Goal: Task Accomplishment & Management: Complete application form

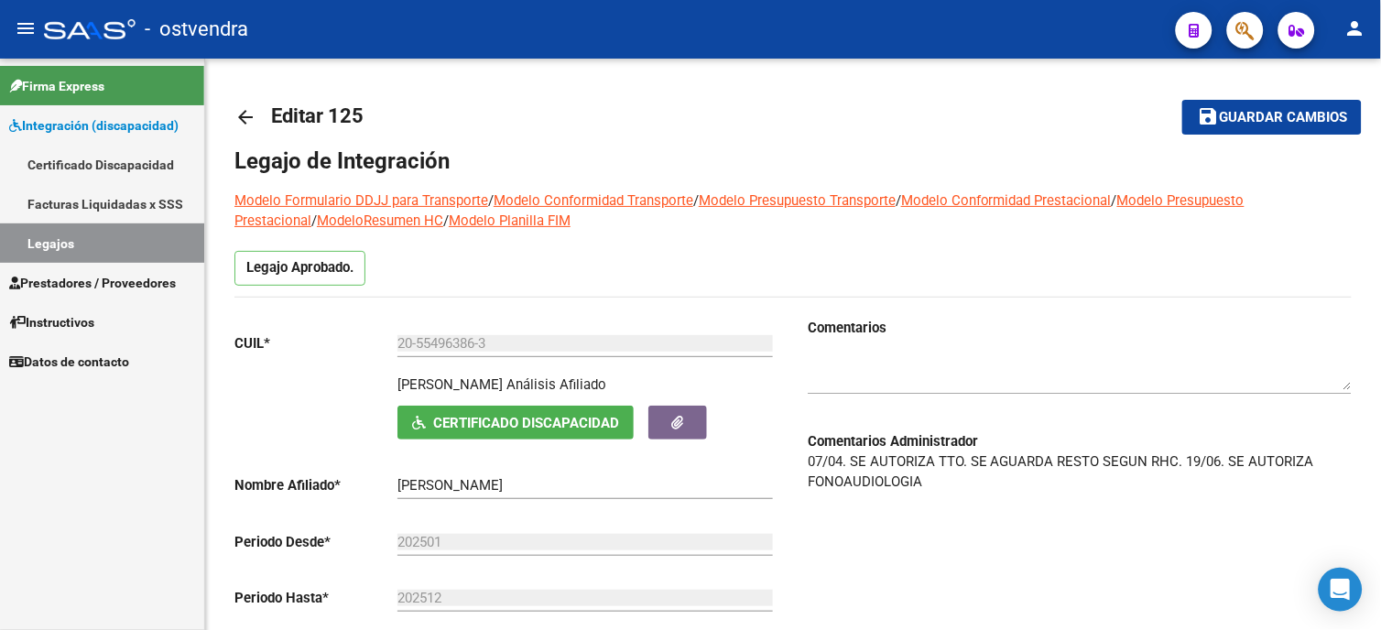
scroll to position [3, 0]
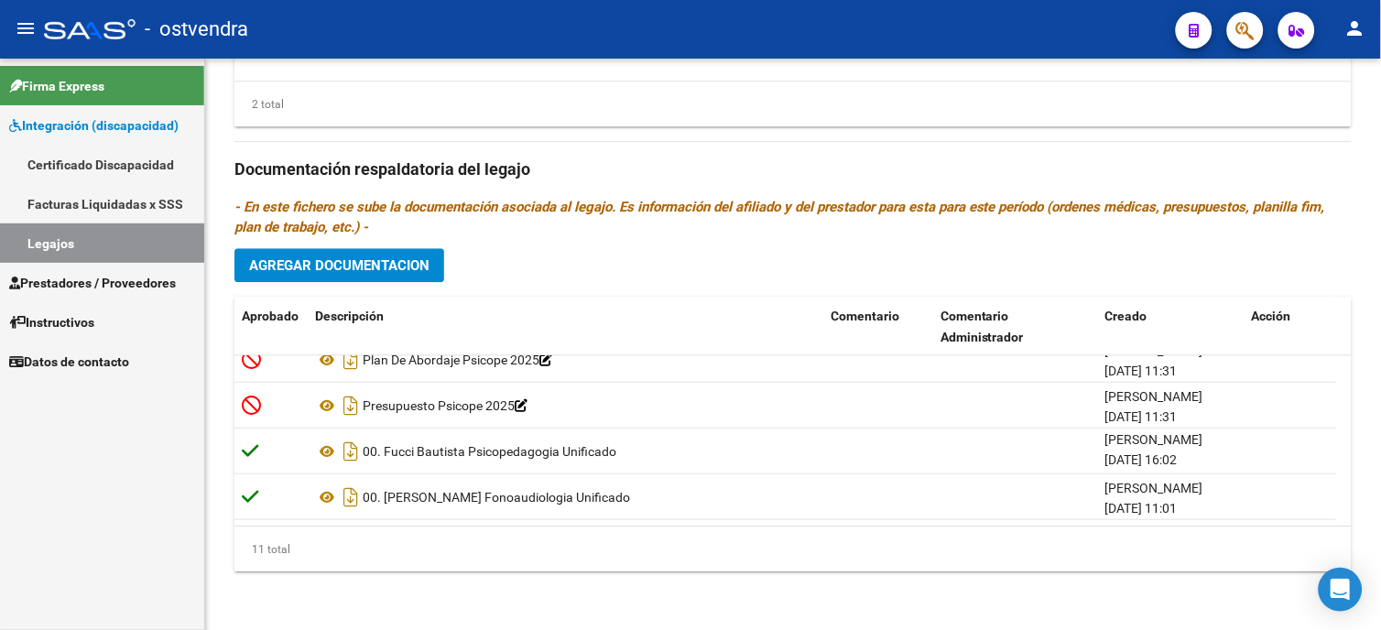
click at [157, 247] on link "Legajos" at bounding box center [102, 242] width 204 height 39
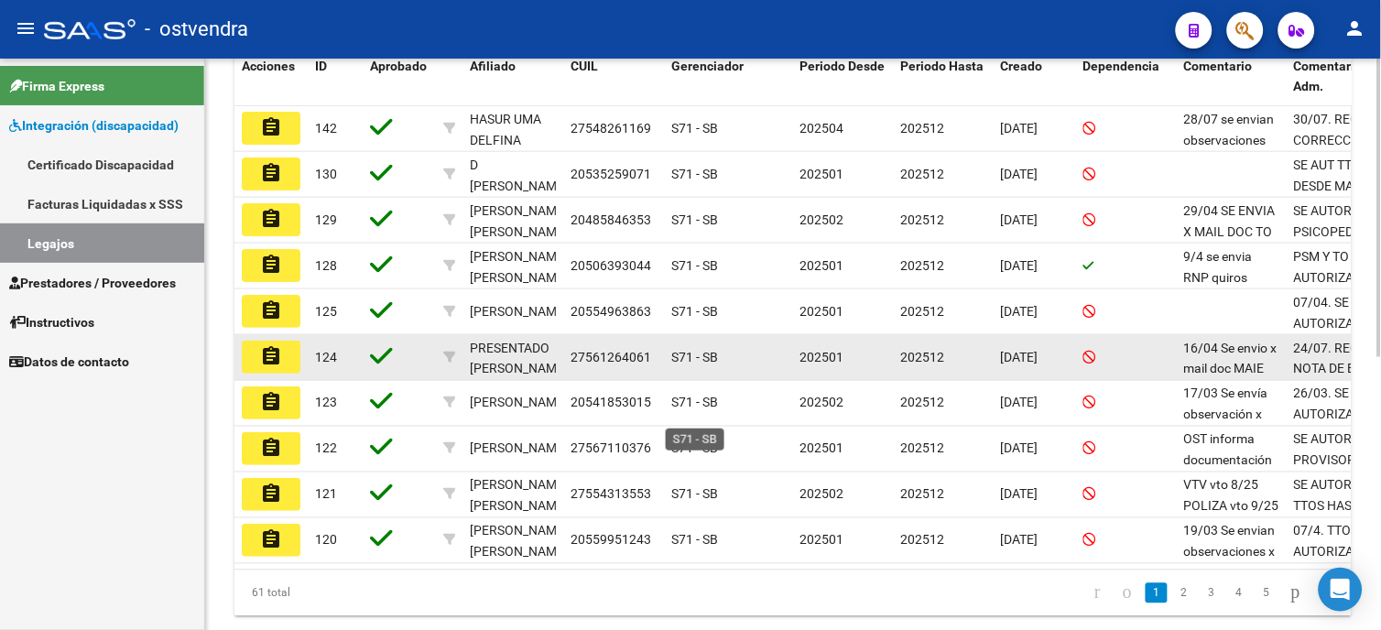
scroll to position [508, 0]
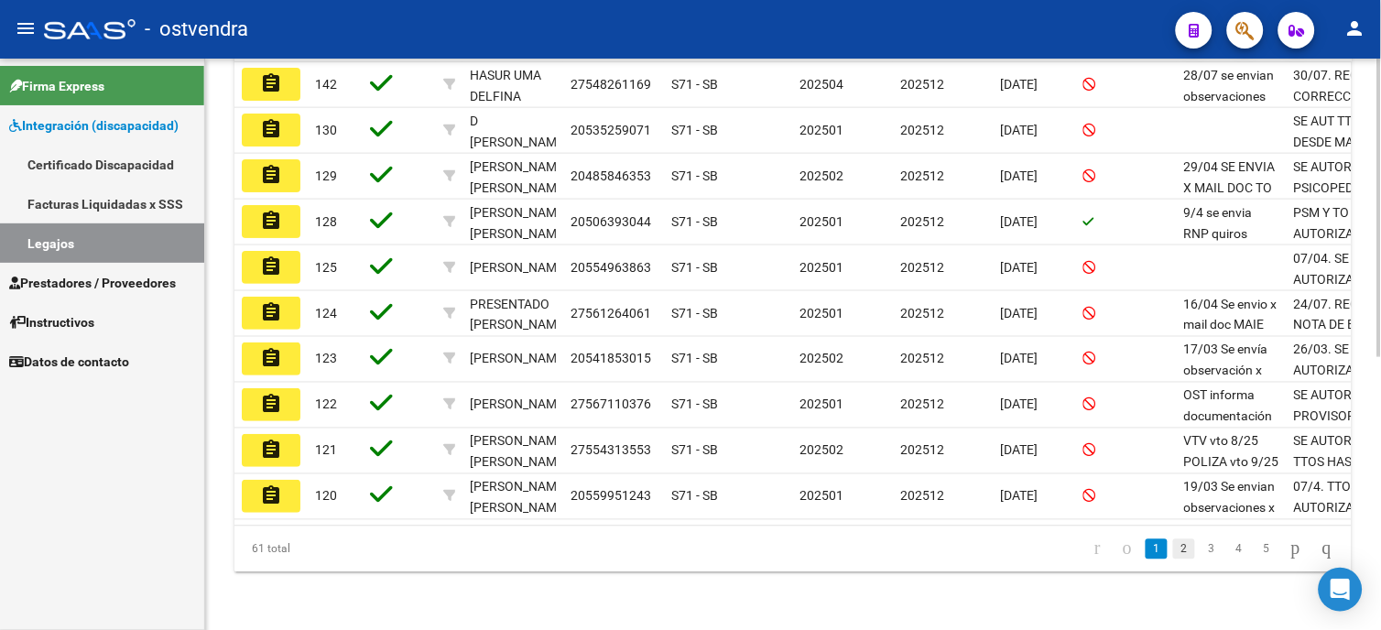
click at [1173, 559] on link "2" at bounding box center [1184, 549] width 22 height 20
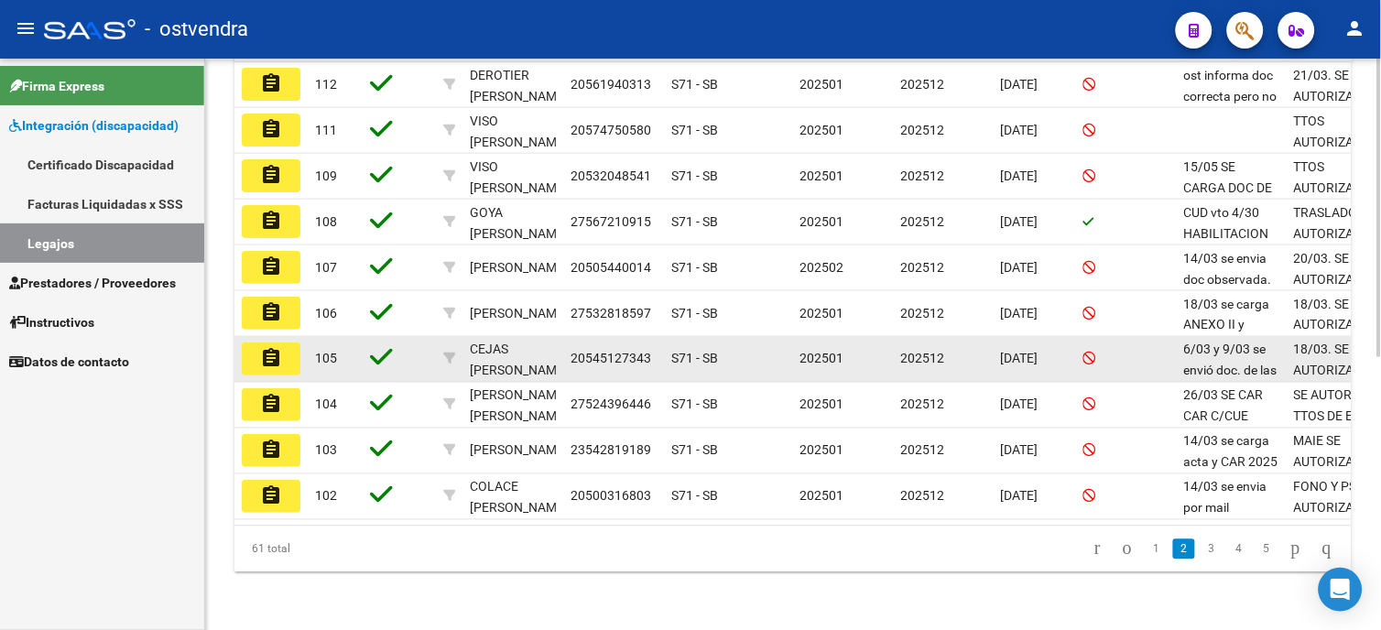
click at [298, 363] on button "assignment" at bounding box center [271, 358] width 59 height 33
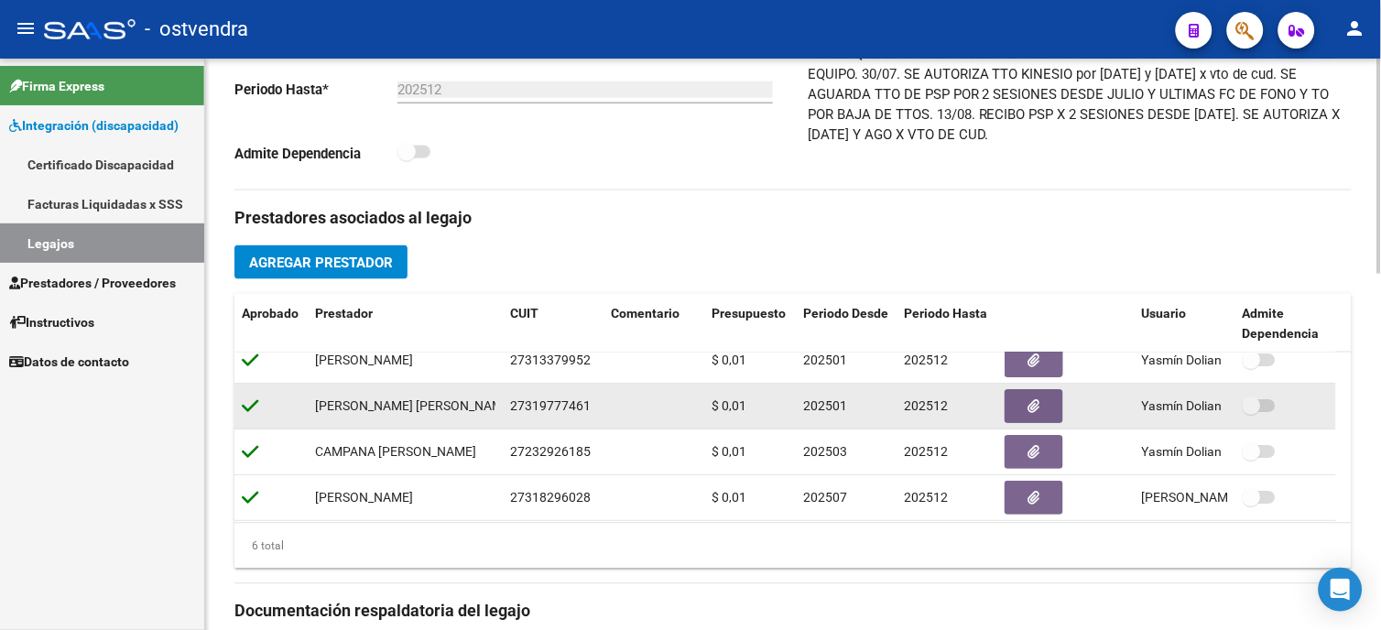
scroll to position [111, 0]
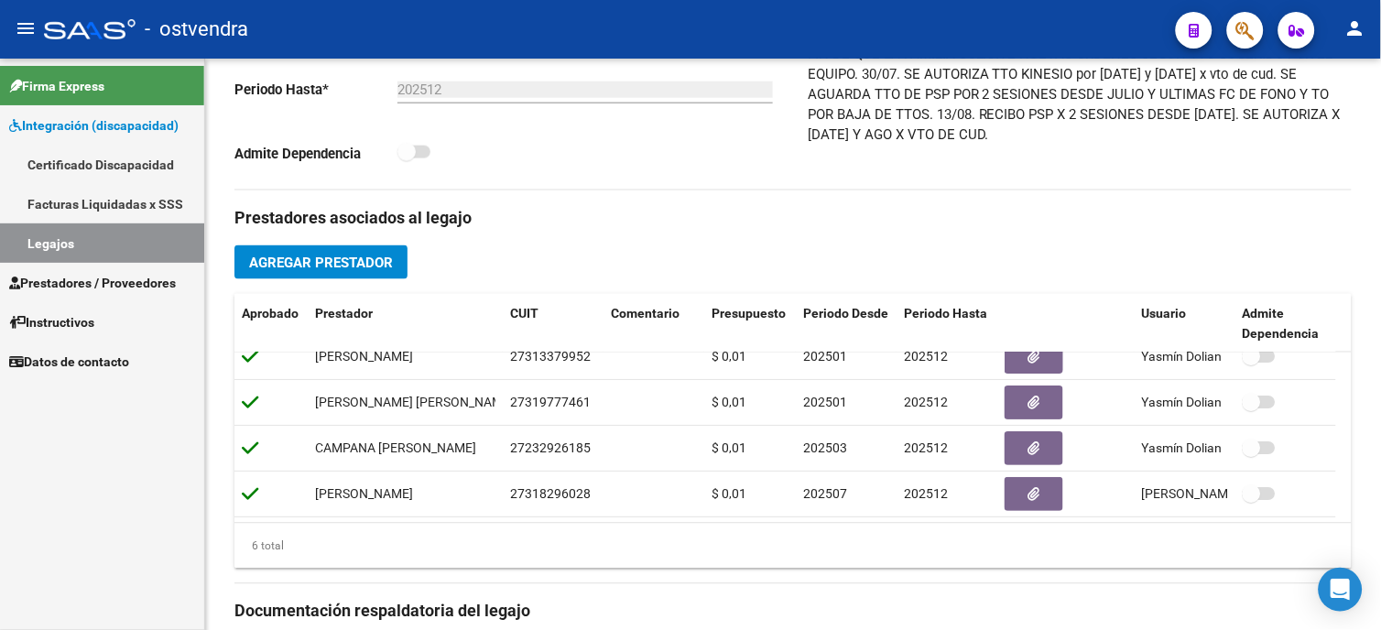
click at [176, 280] on span "Prestadores / Proveedores" at bounding box center [92, 283] width 167 height 20
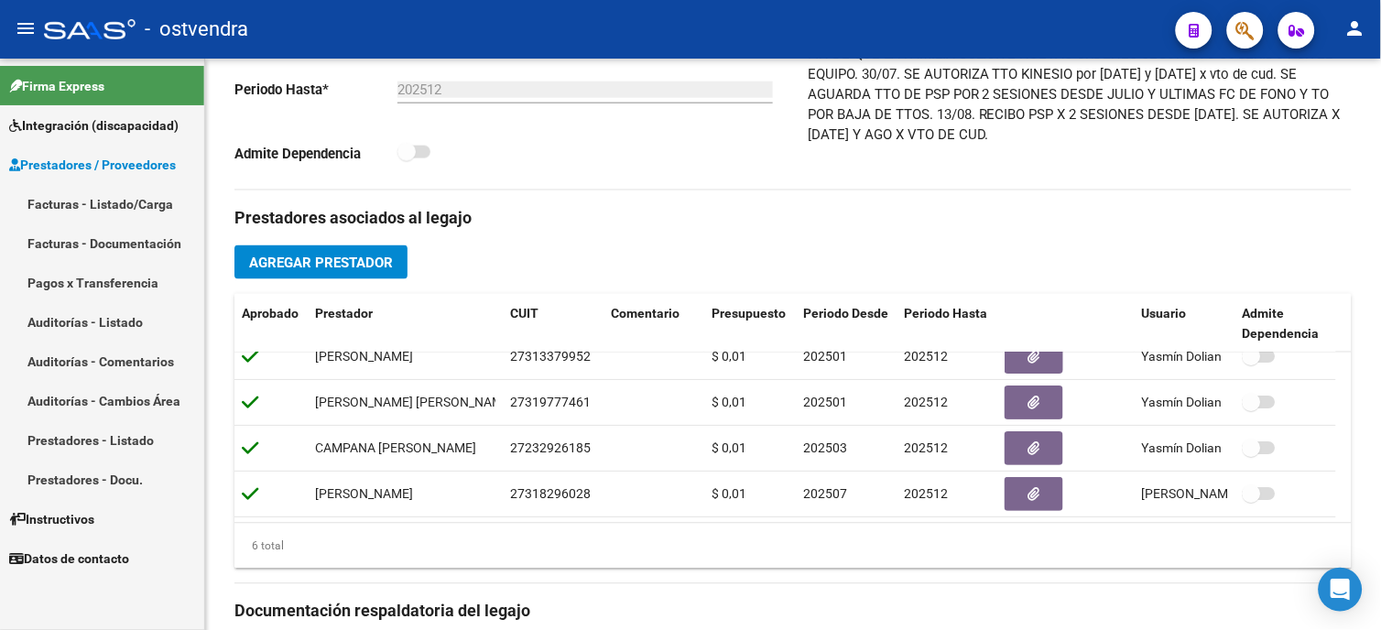
click at [162, 205] on link "Facturas - Listado/Carga" at bounding box center [102, 203] width 204 height 39
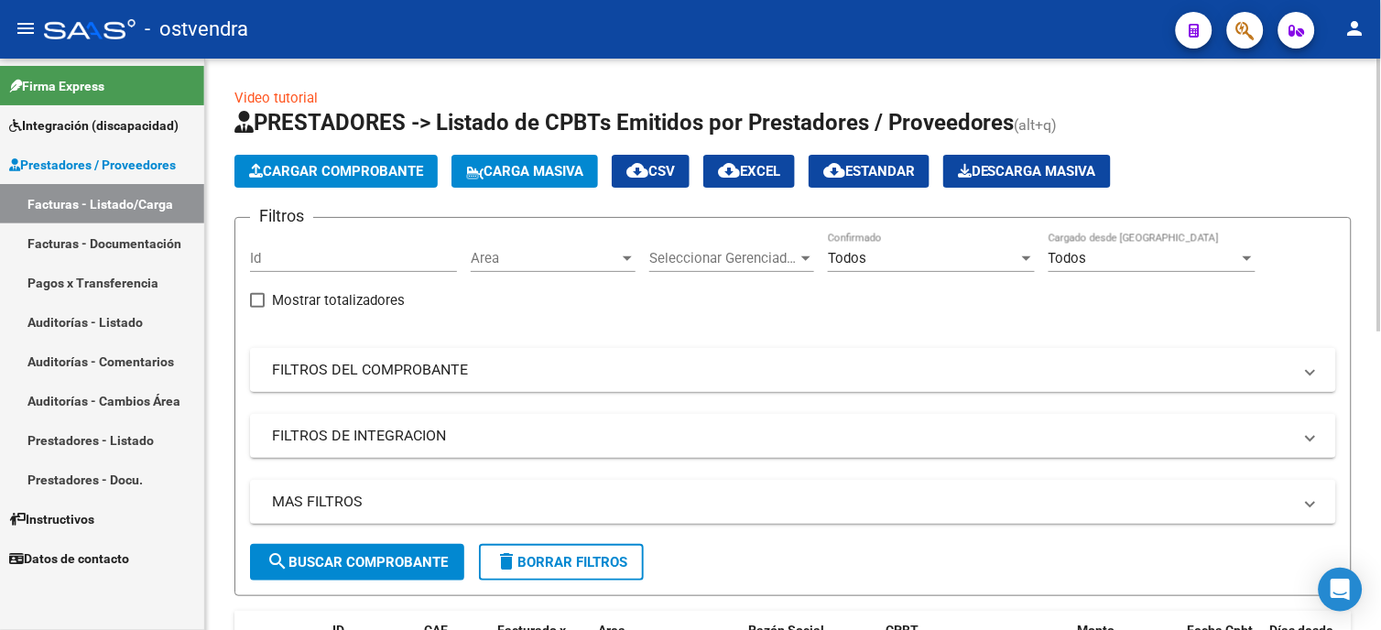
click at [423, 373] on mat-panel-title "FILTROS DEL COMPROBANTE" at bounding box center [782, 370] width 1020 height 20
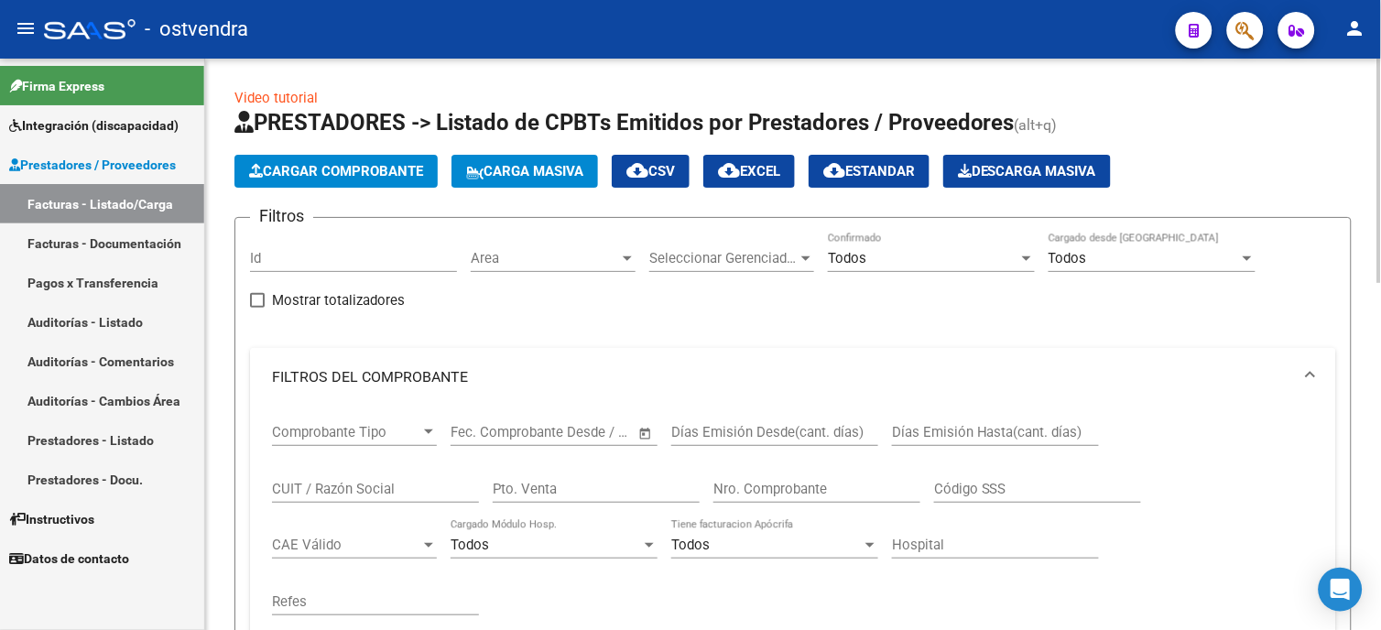
click at [385, 488] on input "CUIT / Razón Social" at bounding box center [375, 489] width 207 height 16
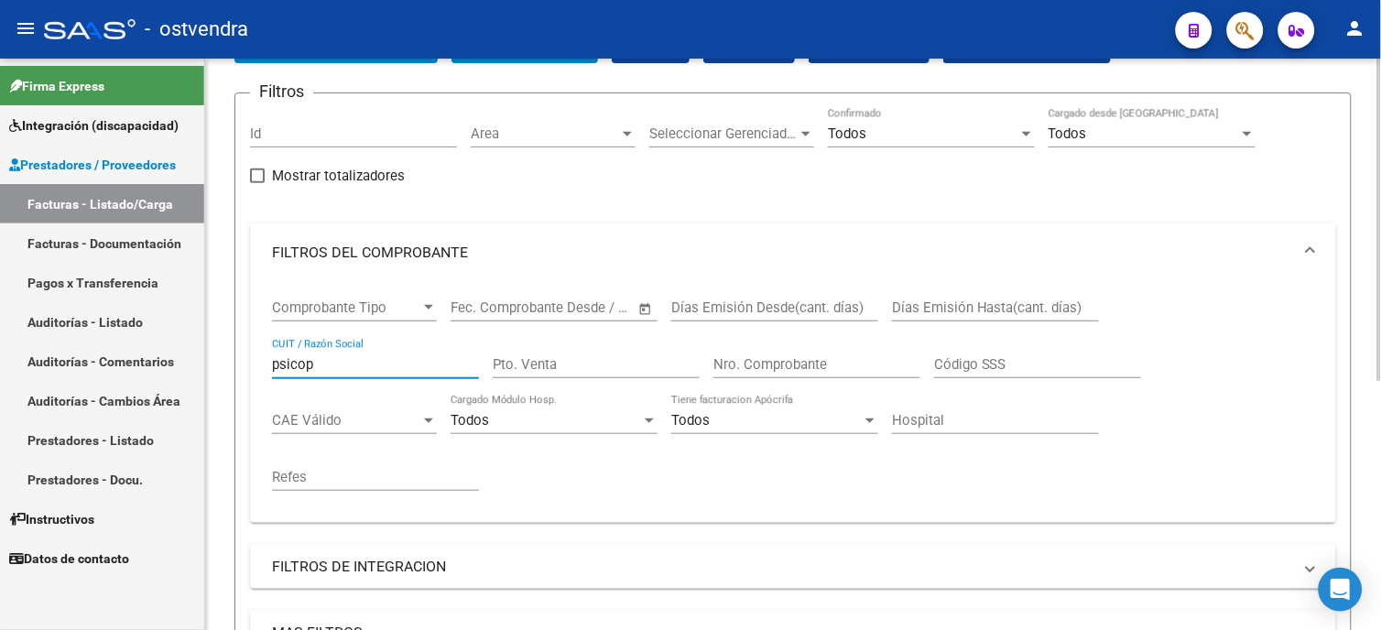
scroll to position [102, 0]
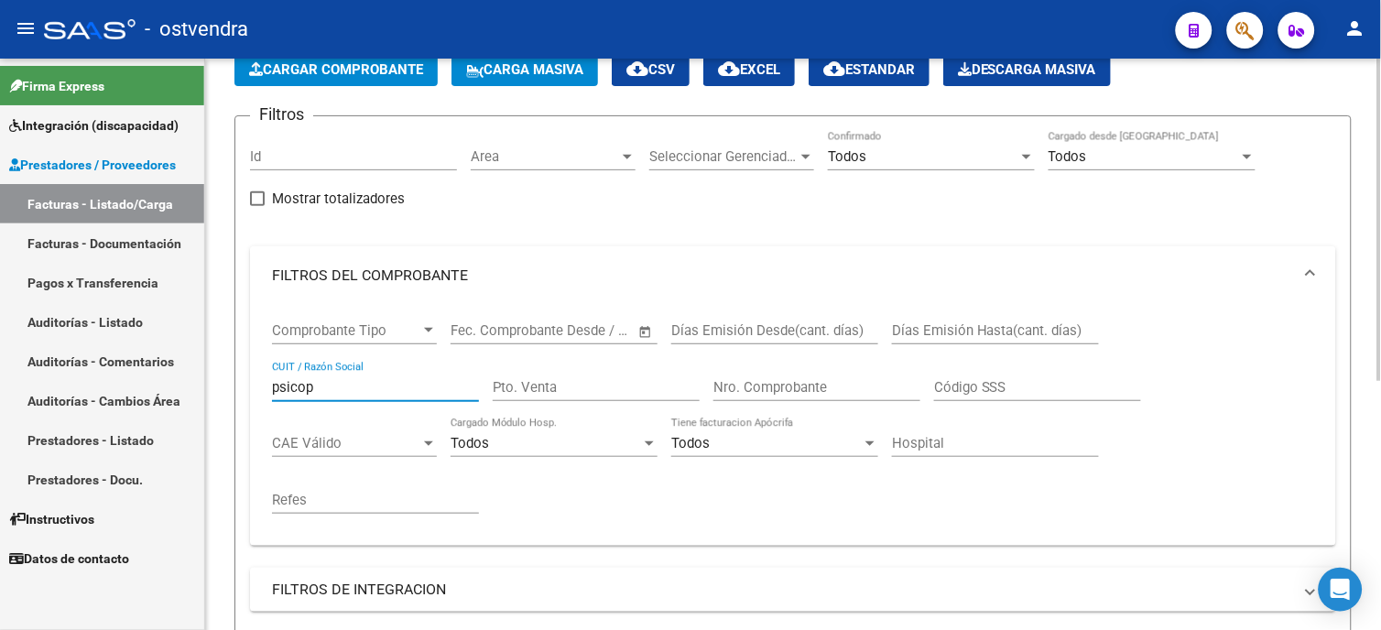
drag, startPoint x: 336, startPoint y: 390, endPoint x: 241, endPoint y: 348, distance: 104.1
click at [225, 389] on div "Video tutorial PRESTADORES -> Listado de CPBTs Emitidos por Prestadores / Prove…" at bounding box center [793, 465] width 1176 height 1017
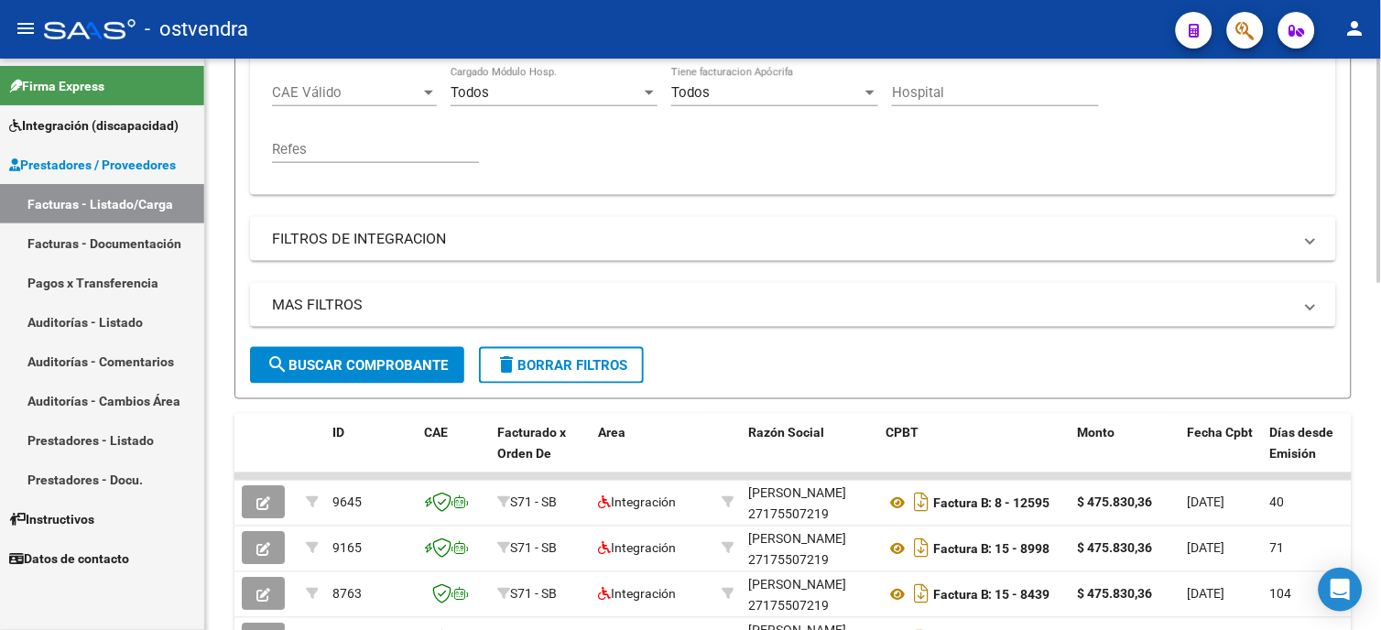
scroll to position [508, 0]
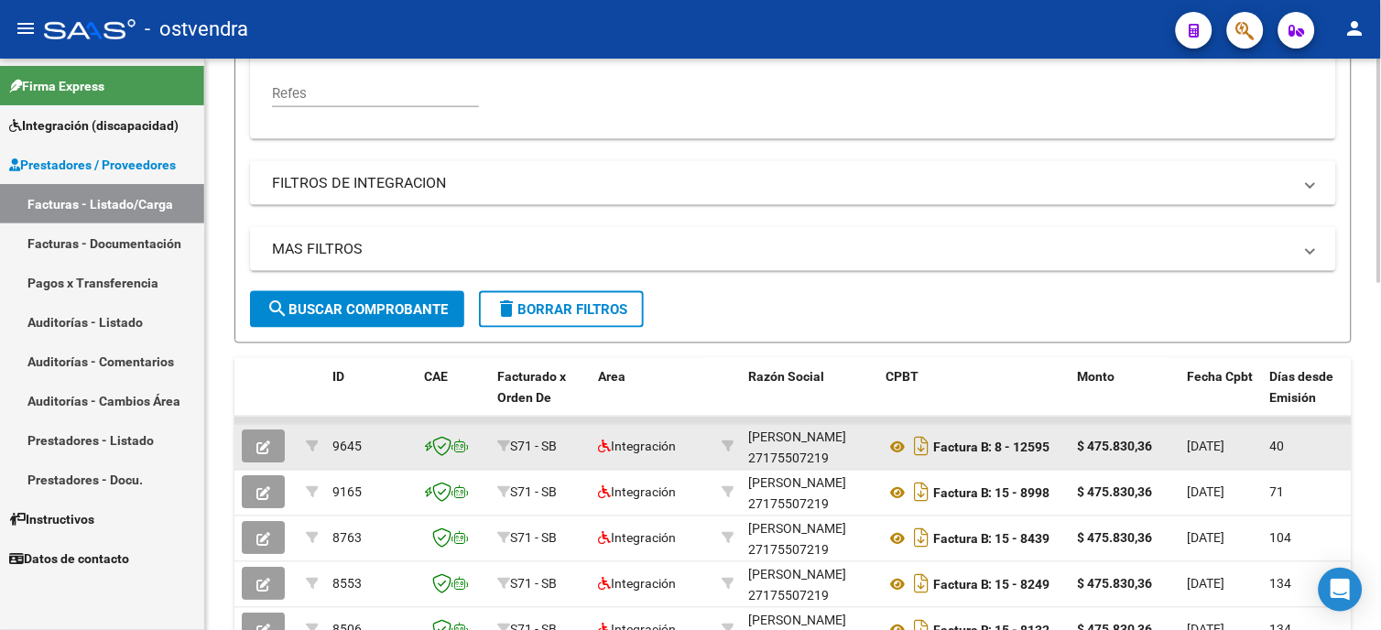
type input "enriquez"
click at [256, 445] on icon "button" at bounding box center [263, 448] width 14 height 14
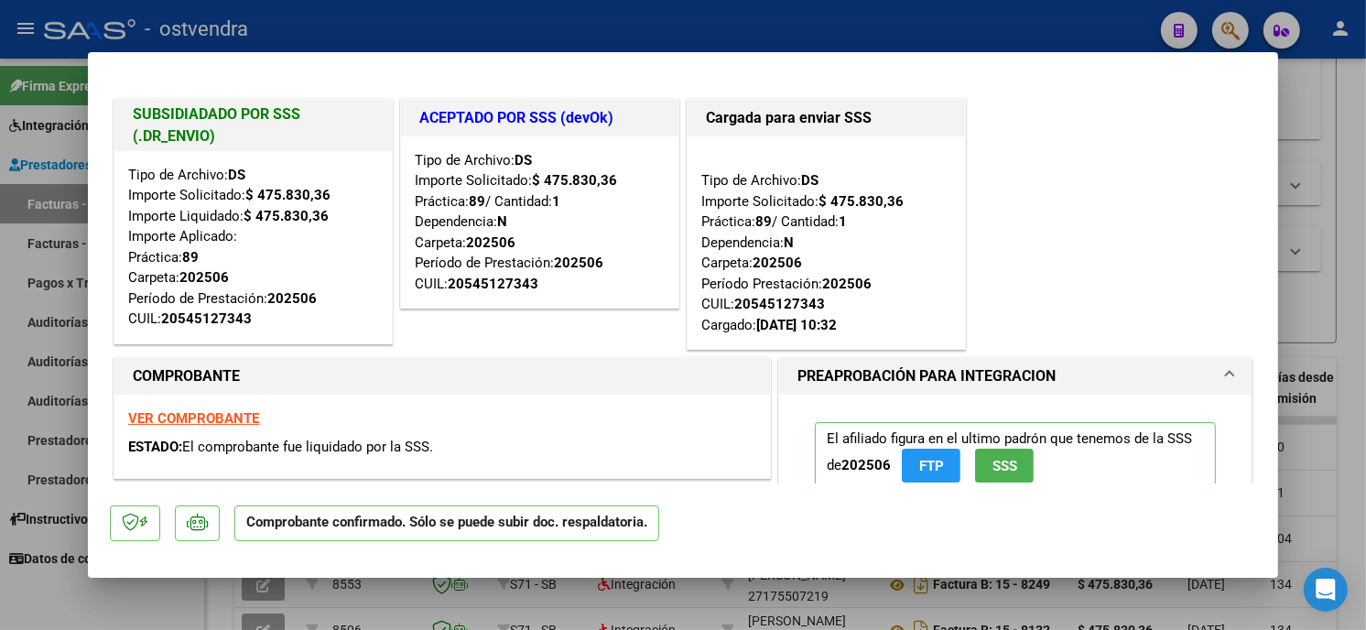
click at [1024, 33] on div at bounding box center [683, 315] width 1366 height 630
type input "$ 0,00"
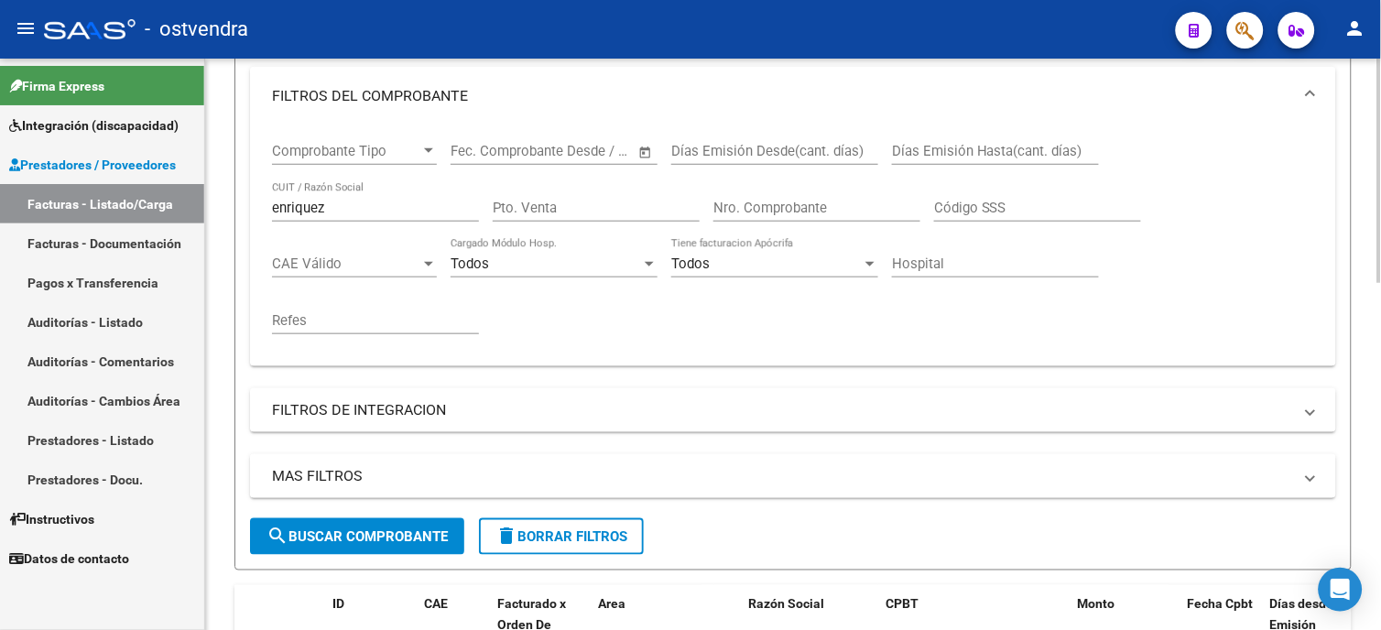
scroll to position [305, 0]
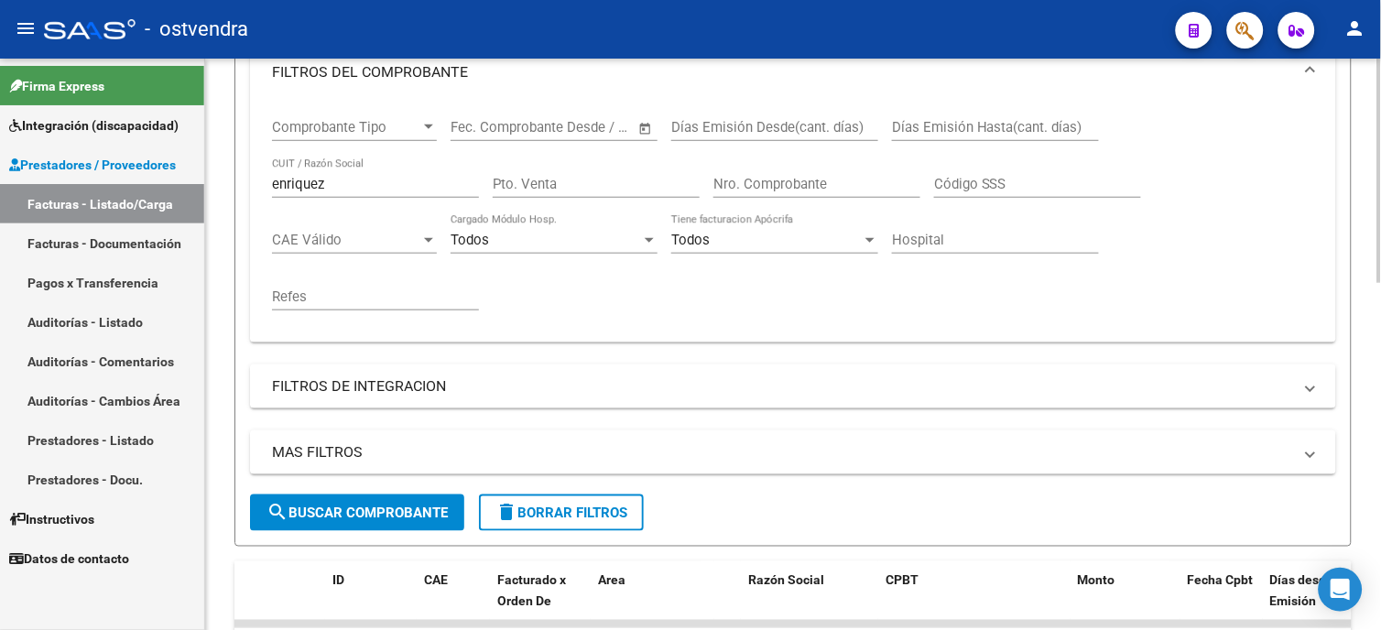
click at [555, 510] on span "delete Borrar Filtros" at bounding box center [561, 512] width 132 height 16
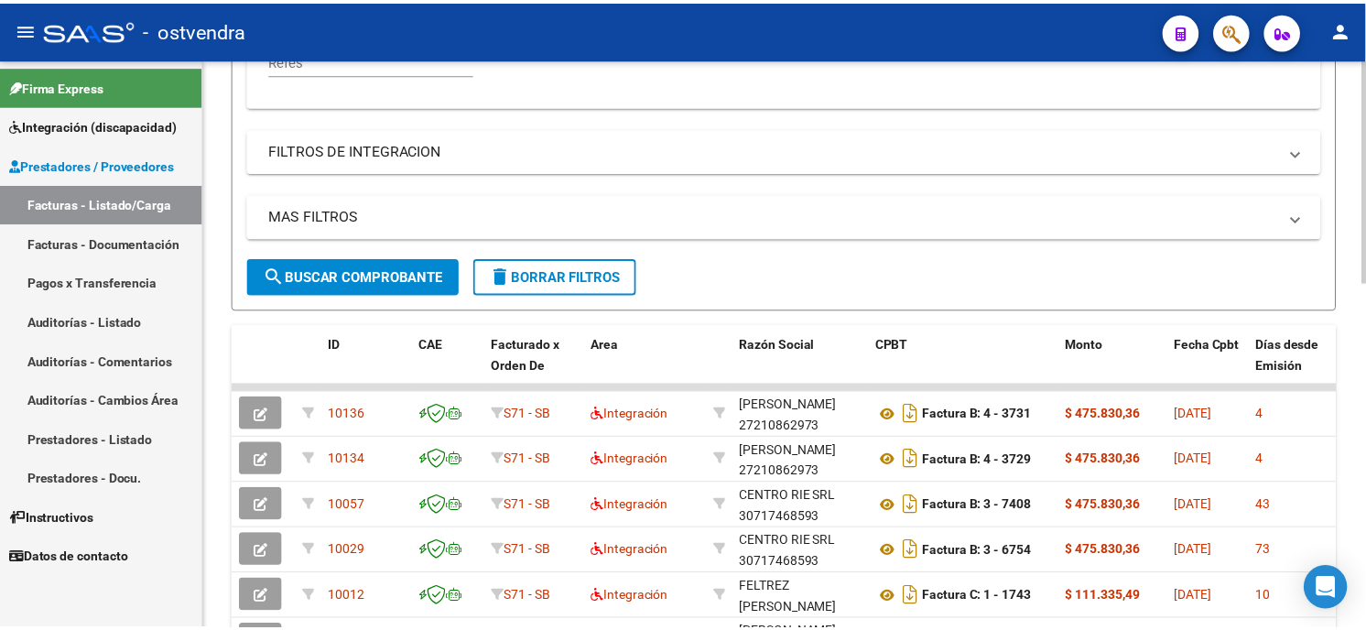
scroll to position [643, 0]
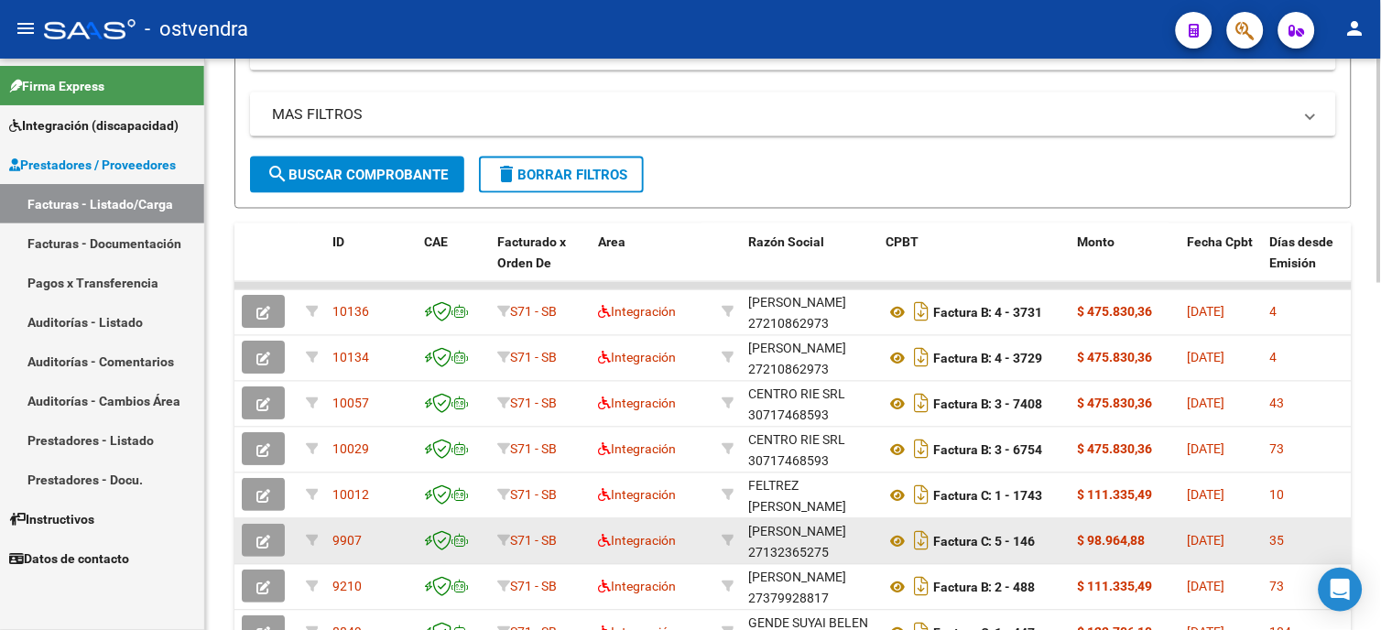
click at [259, 545] on icon "button" at bounding box center [263, 543] width 14 height 14
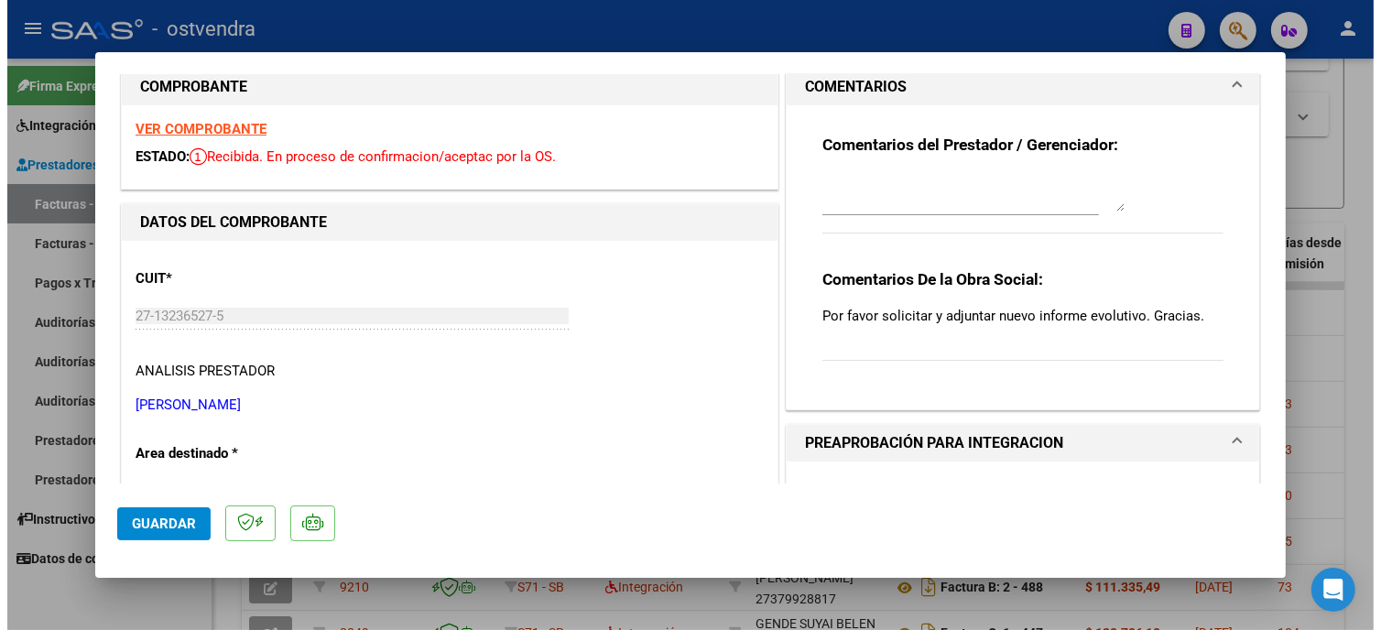
scroll to position [0, 0]
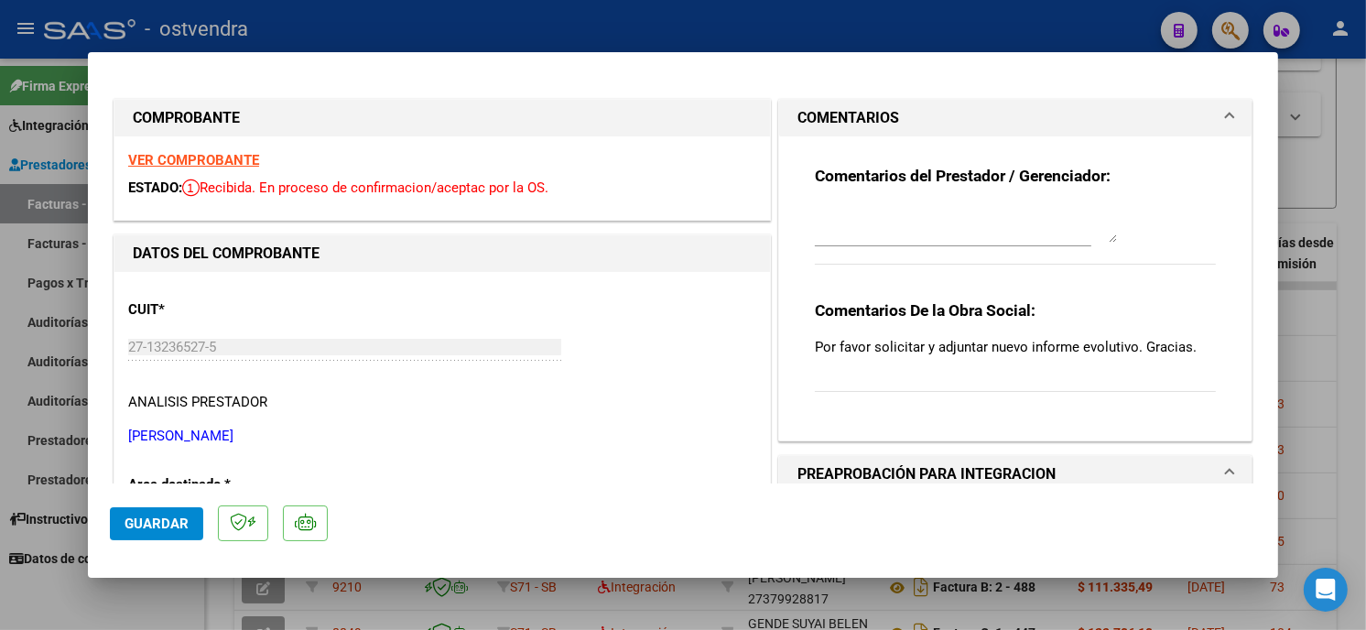
click at [968, 38] on div at bounding box center [683, 315] width 1366 height 630
type input "$ 0,00"
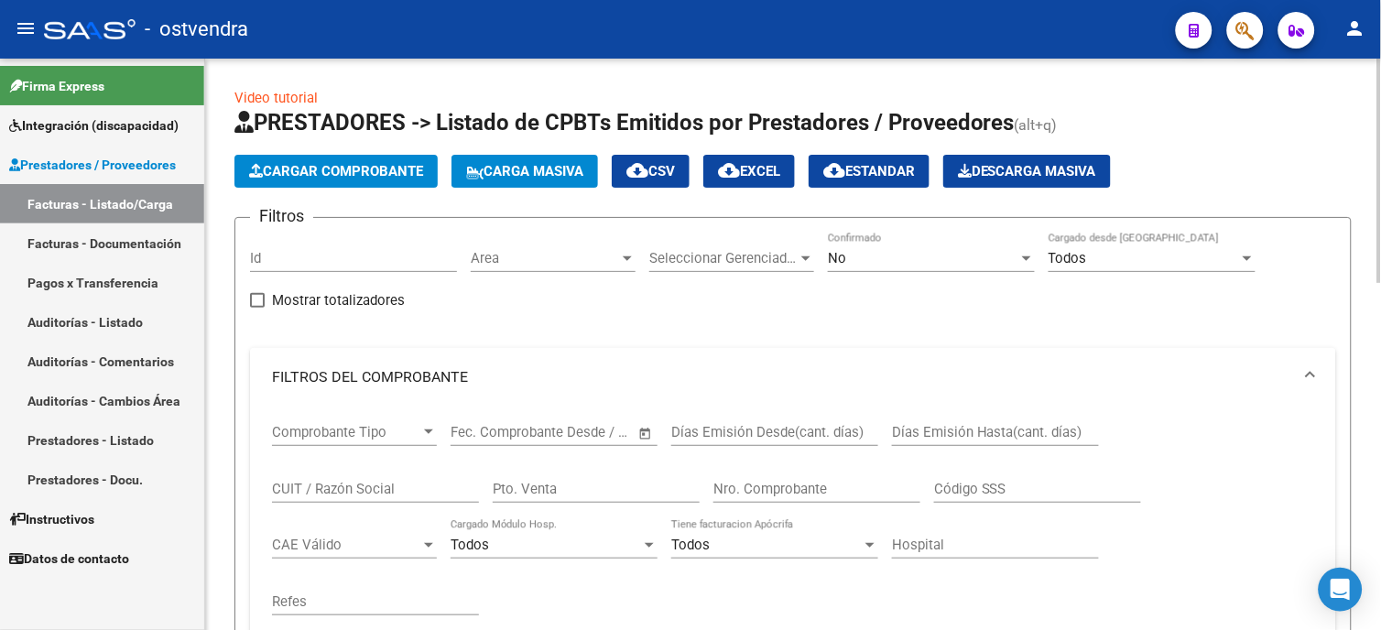
click at [898, 258] on div "No" at bounding box center [923, 258] width 190 height 16
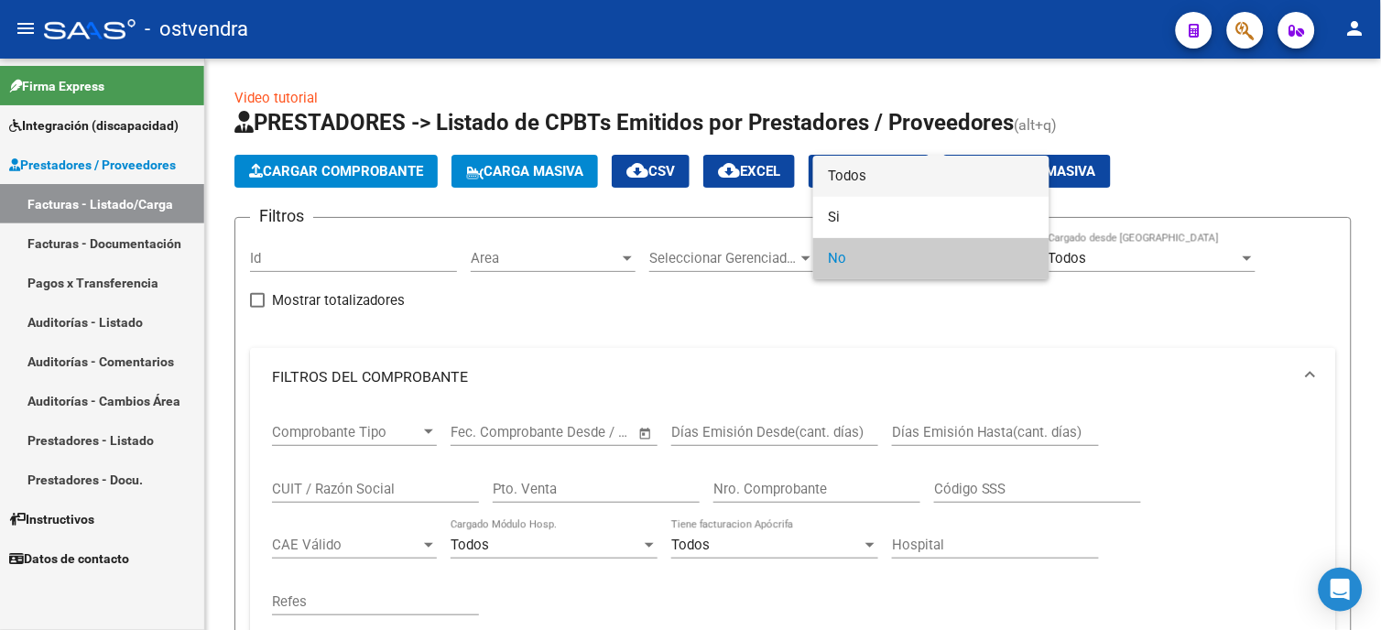
click at [872, 177] on span "Todos" at bounding box center [931, 176] width 207 height 41
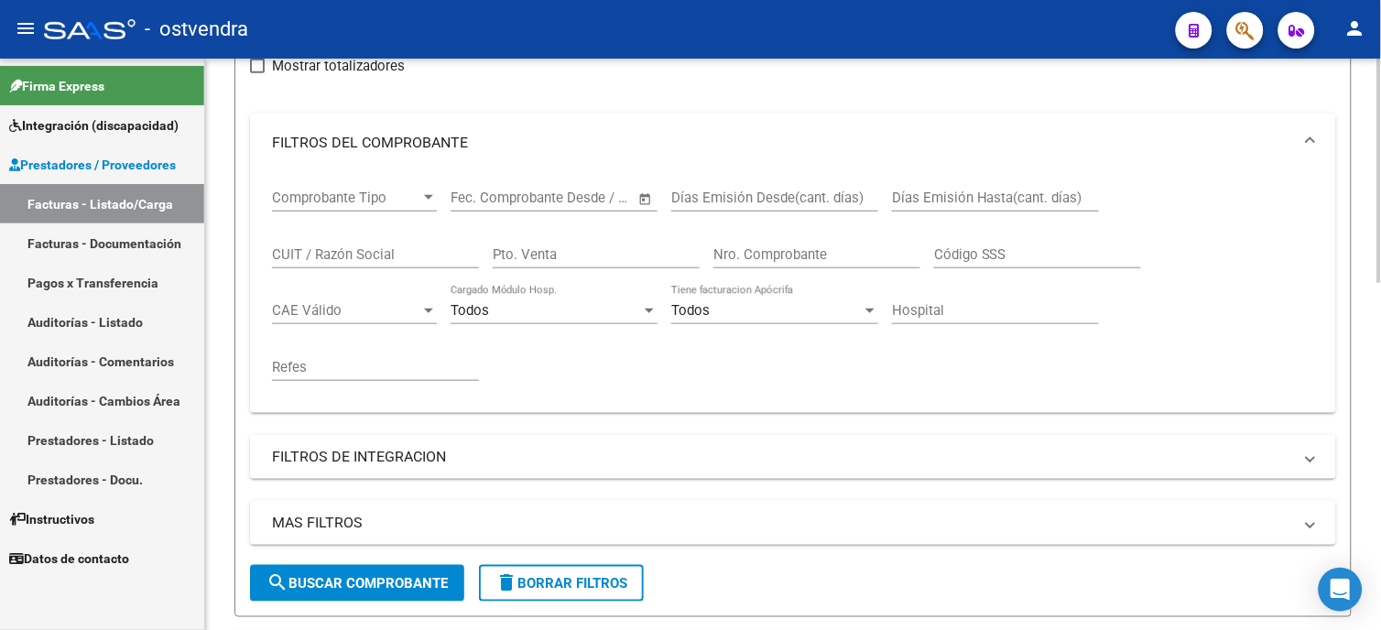
scroll to position [305, 0]
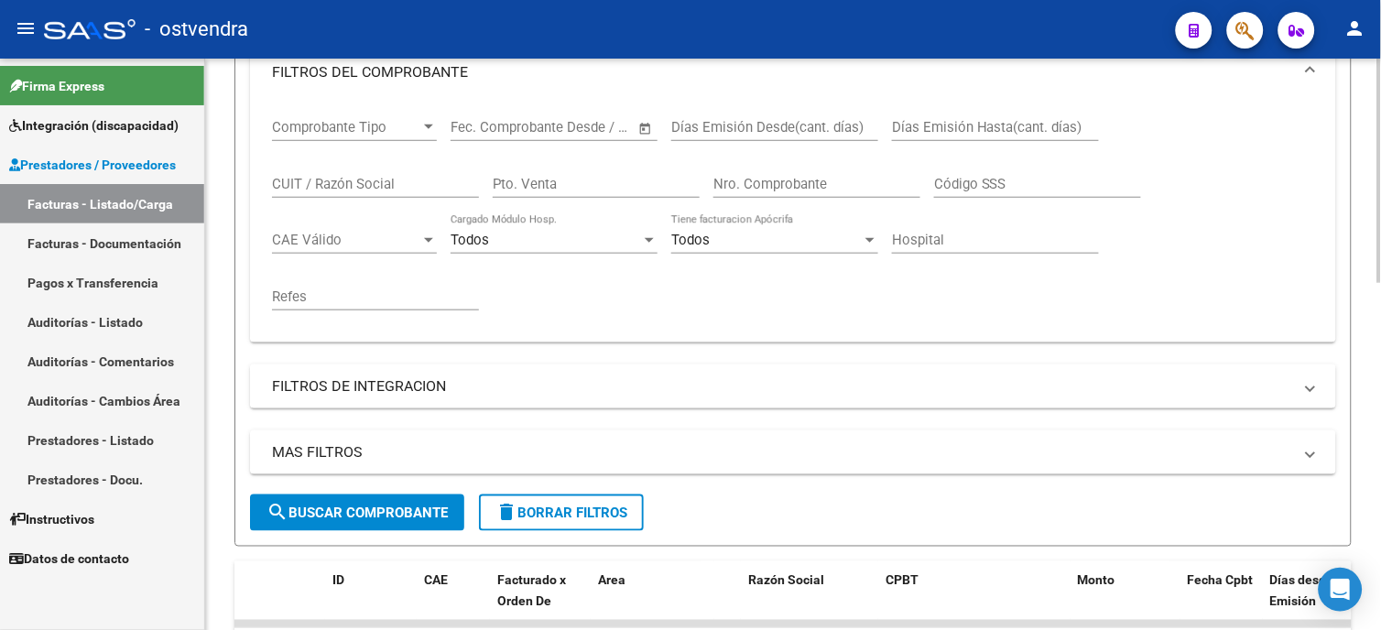
click at [377, 382] on mat-panel-title "FILTROS DE INTEGRACION" at bounding box center [782, 386] width 1020 height 20
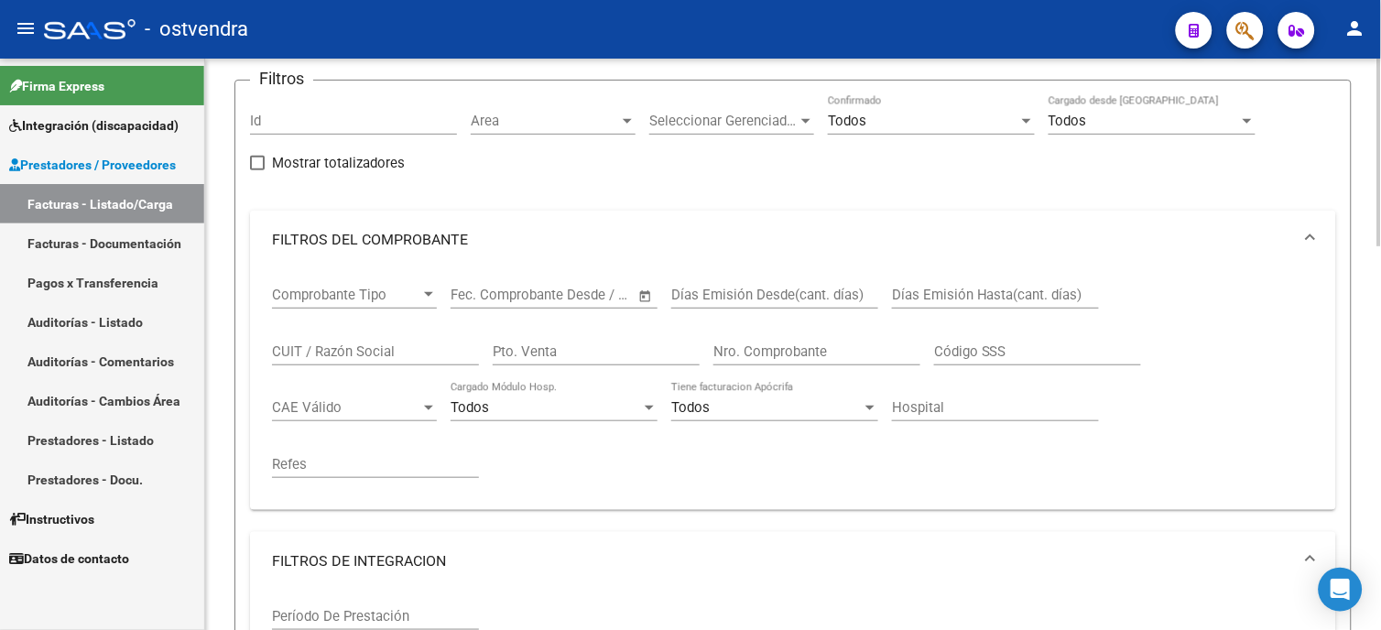
scroll to position [102, 0]
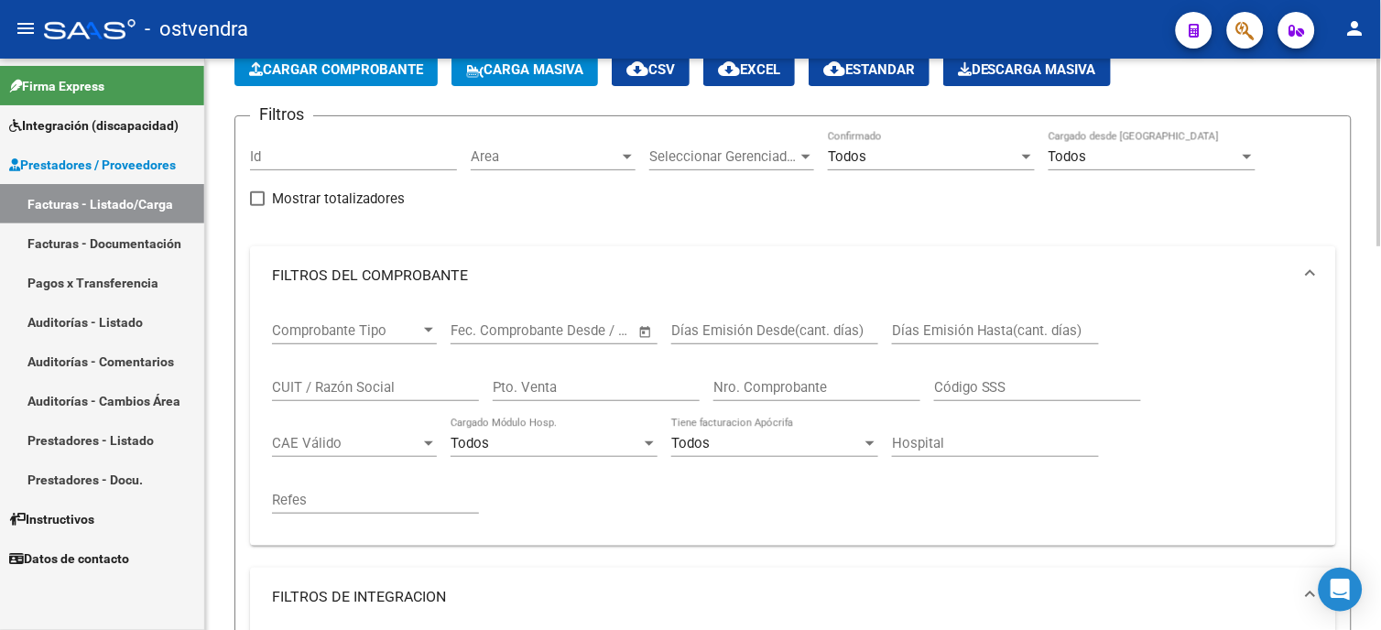
click at [387, 390] on input "CUIT / Razón Social" at bounding box center [375, 387] width 207 height 16
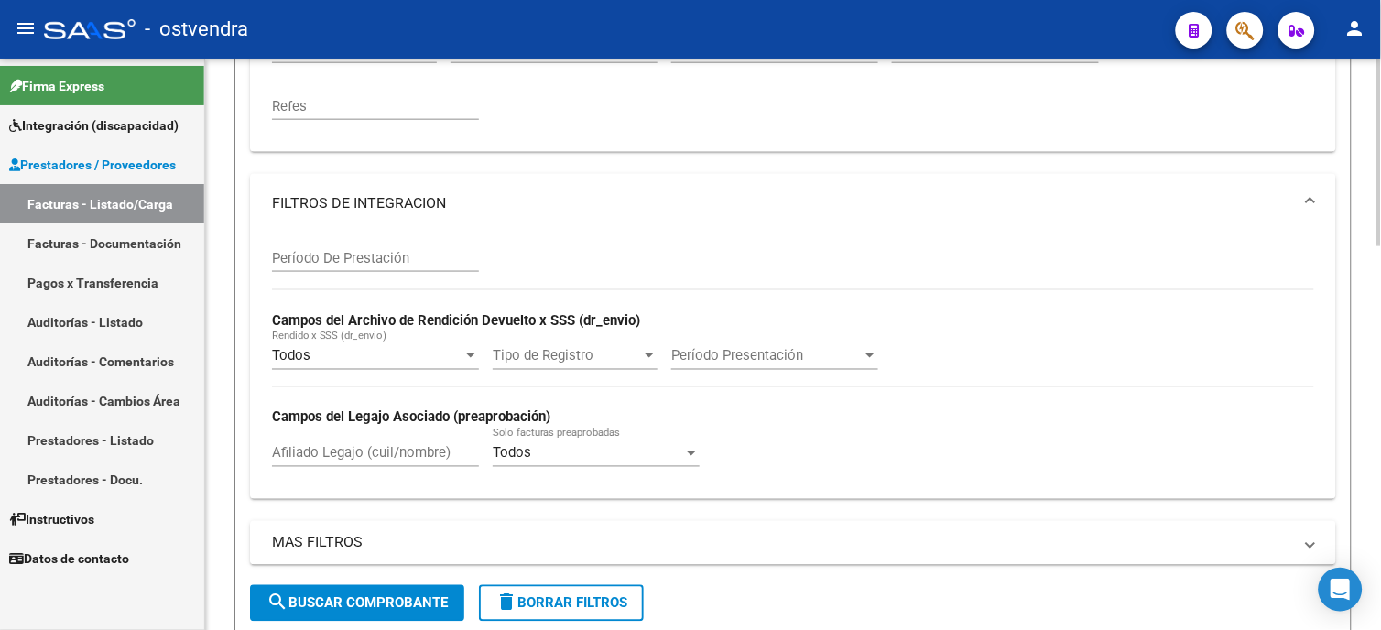
scroll to position [406, 0]
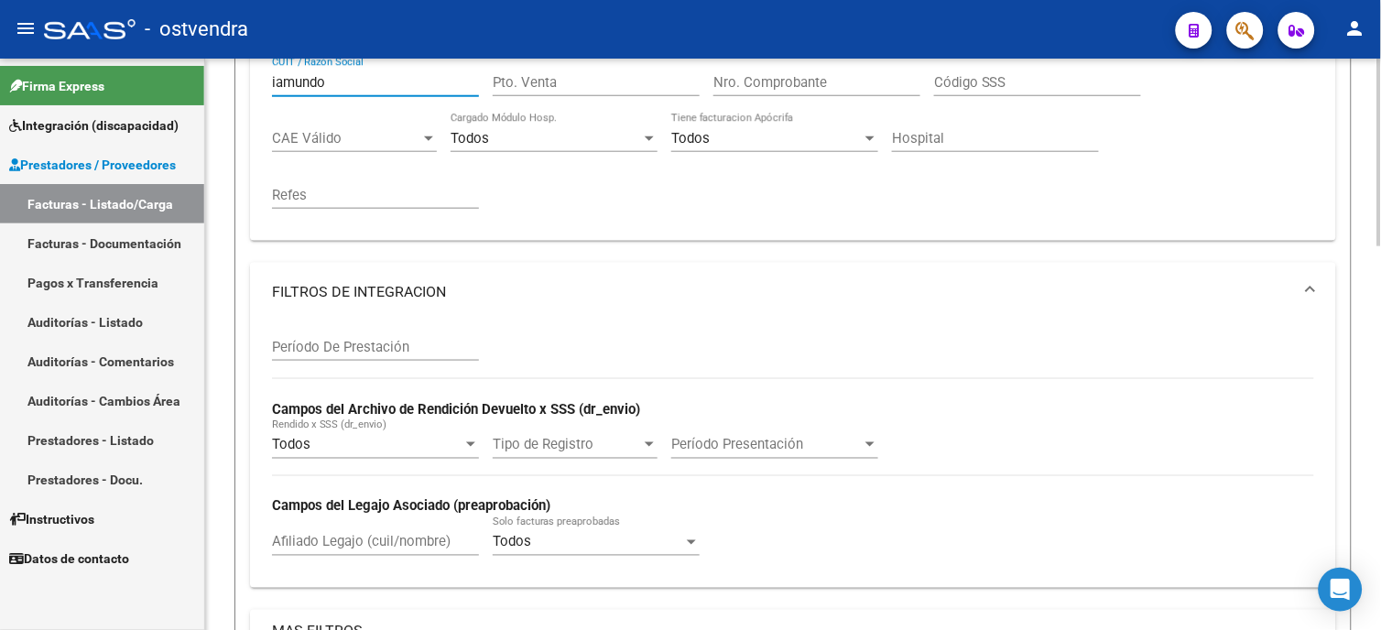
type input "iamundo"
click at [417, 300] on mat-panel-title "FILTROS DE INTEGRACION" at bounding box center [782, 292] width 1020 height 20
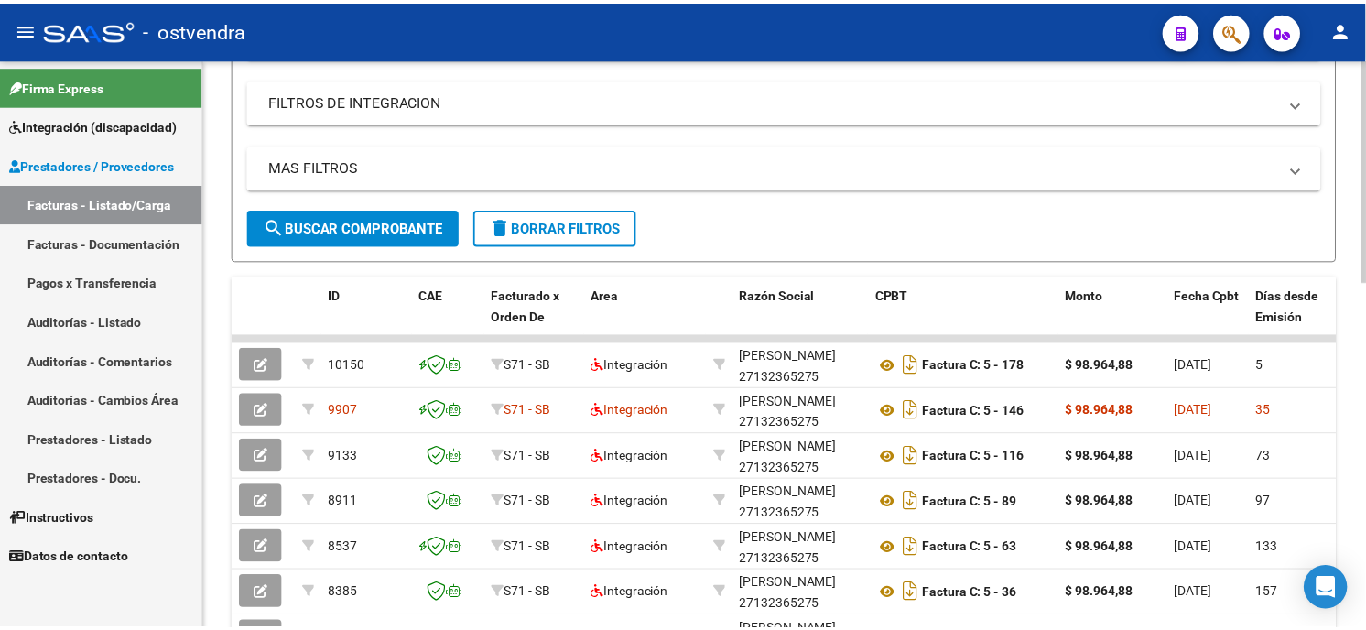
scroll to position [610, 0]
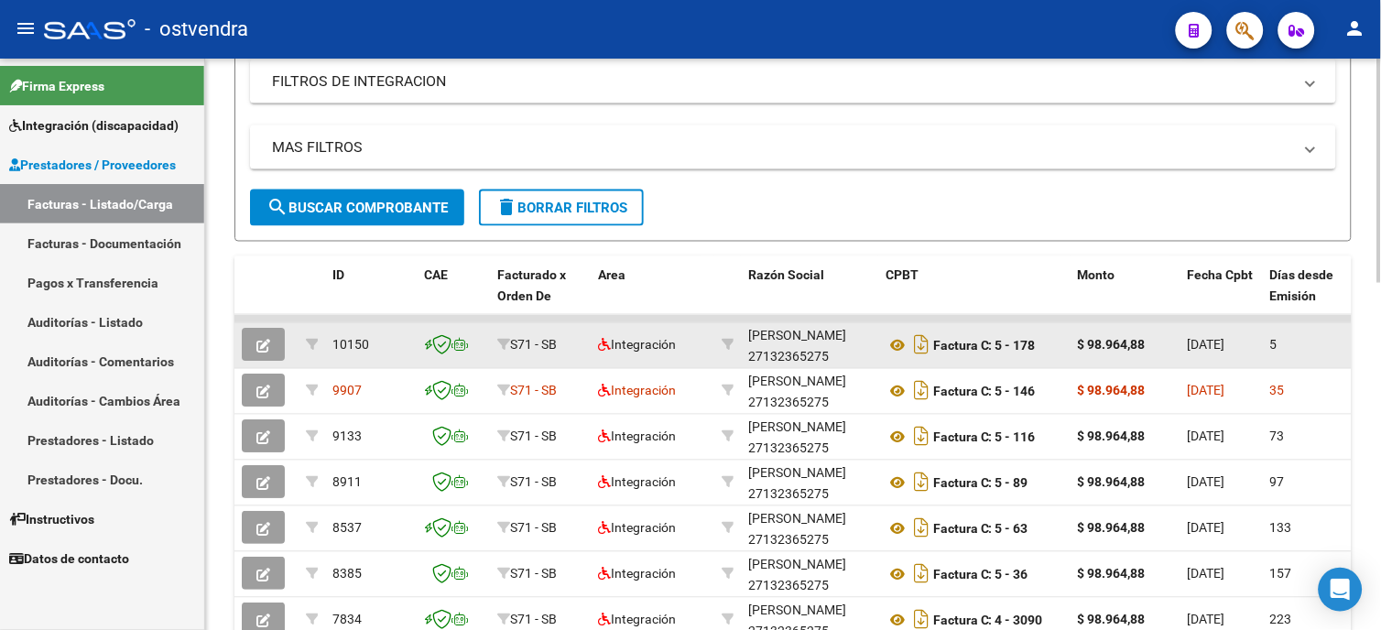
click at [266, 353] on button "button" at bounding box center [263, 345] width 43 height 33
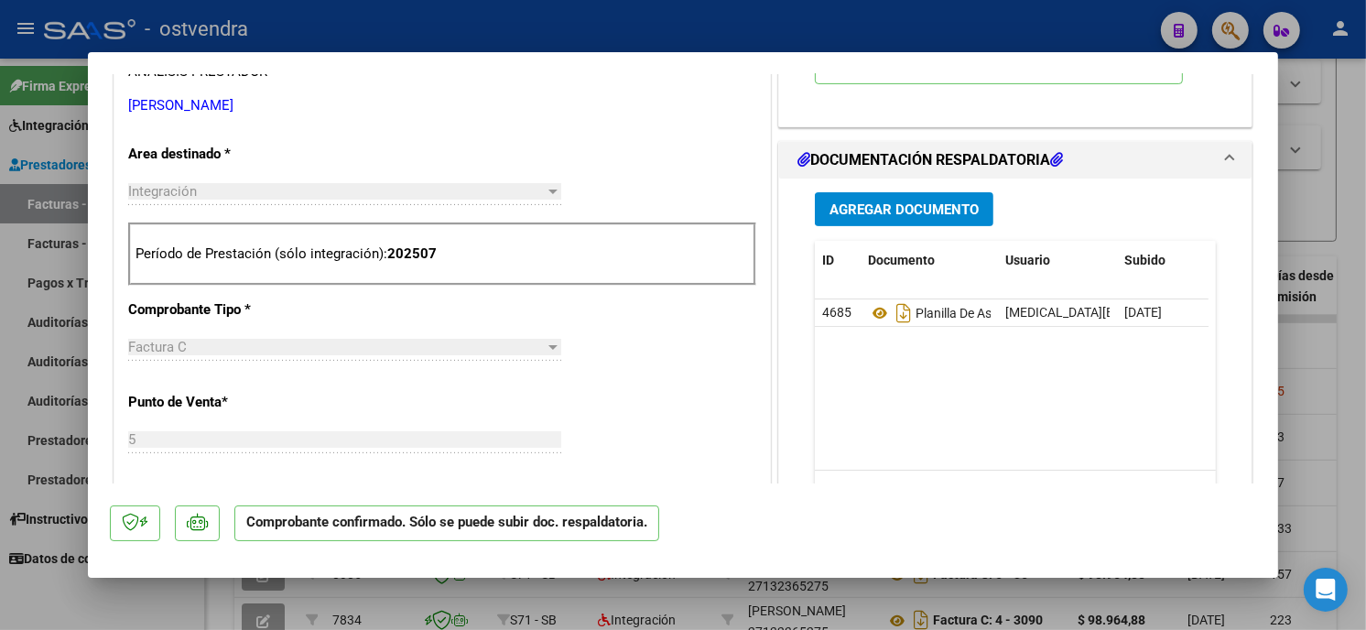
click at [673, 22] on div at bounding box center [683, 315] width 1366 height 630
type input "$ 0,00"
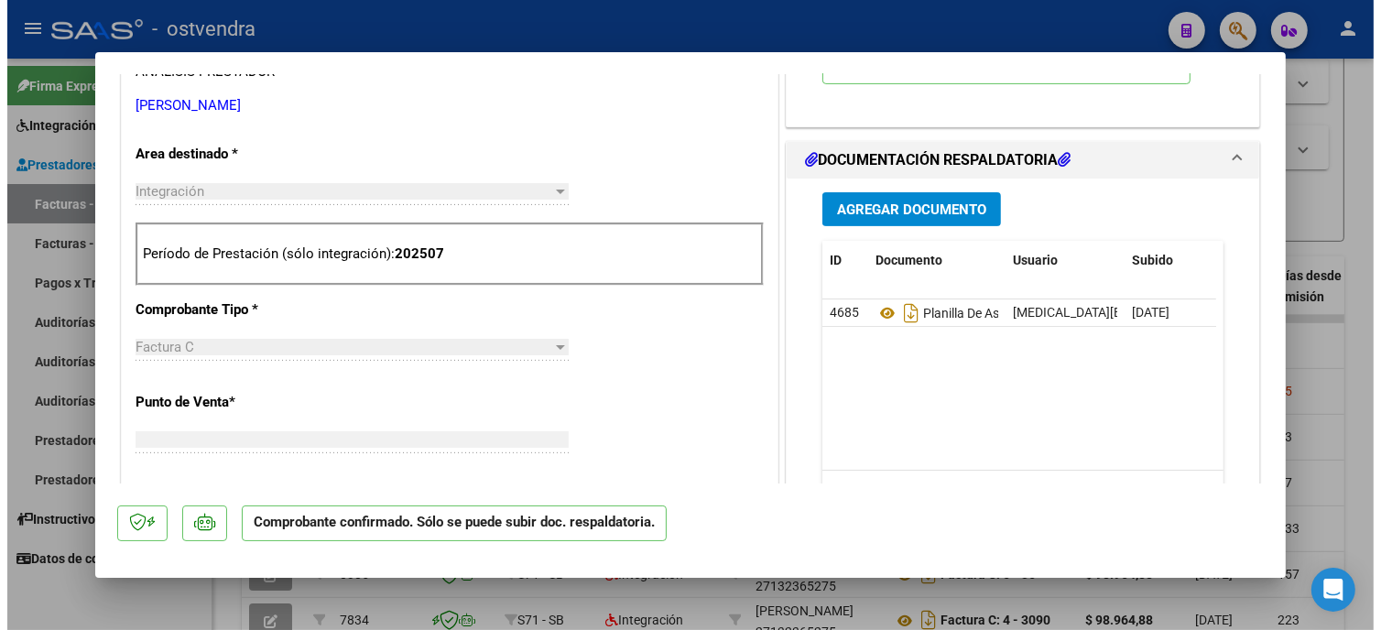
scroll to position [318, 0]
